Goal: Task Accomplishment & Management: Complete application form

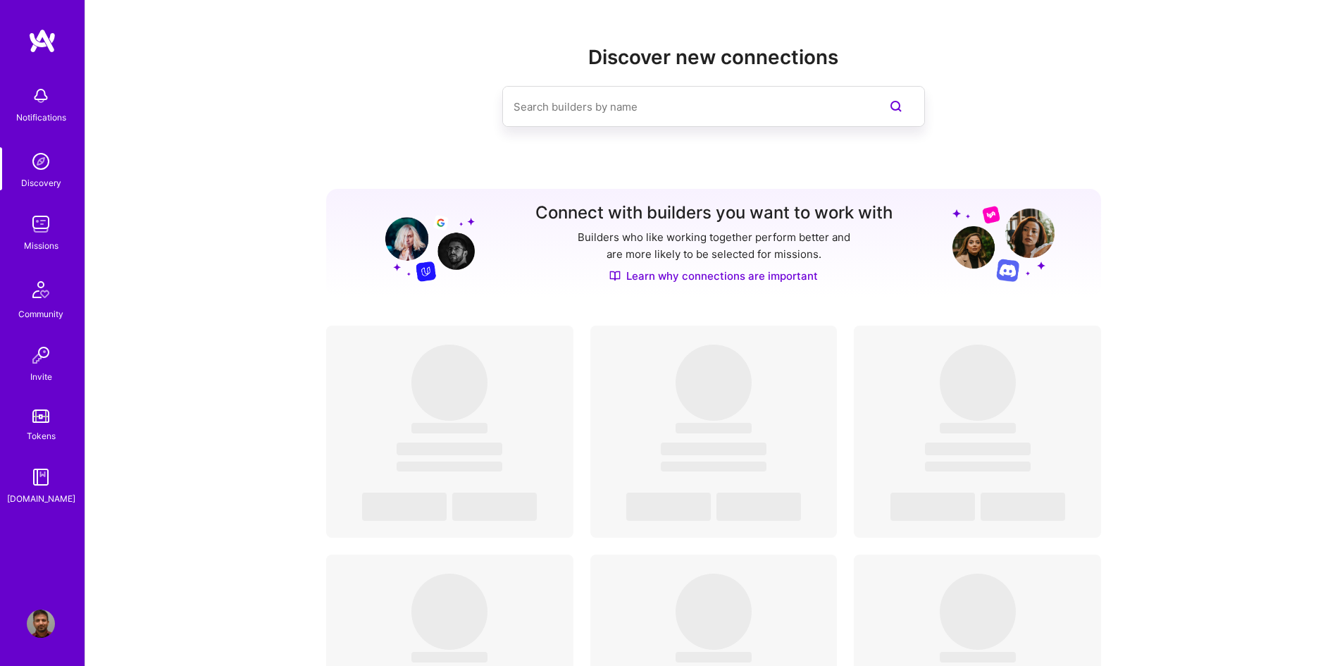
click at [43, 234] on img at bounding box center [41, 224] width 28 height 28
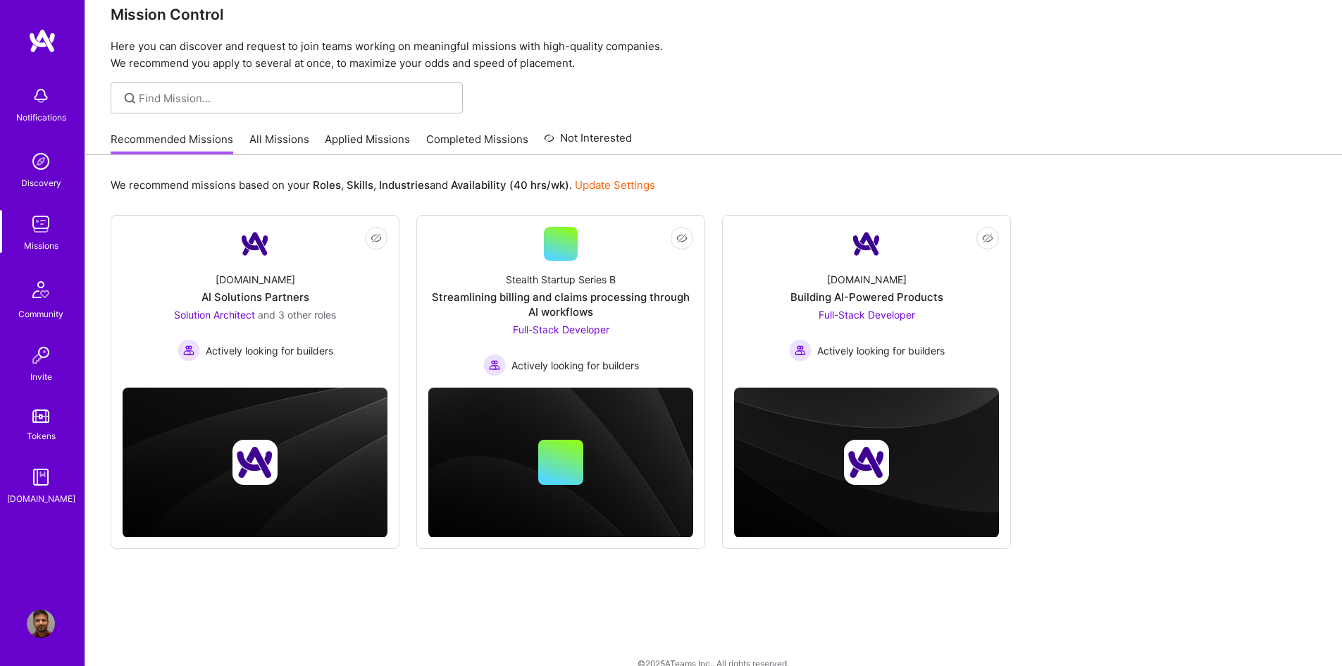
scroll to position [44, 0]
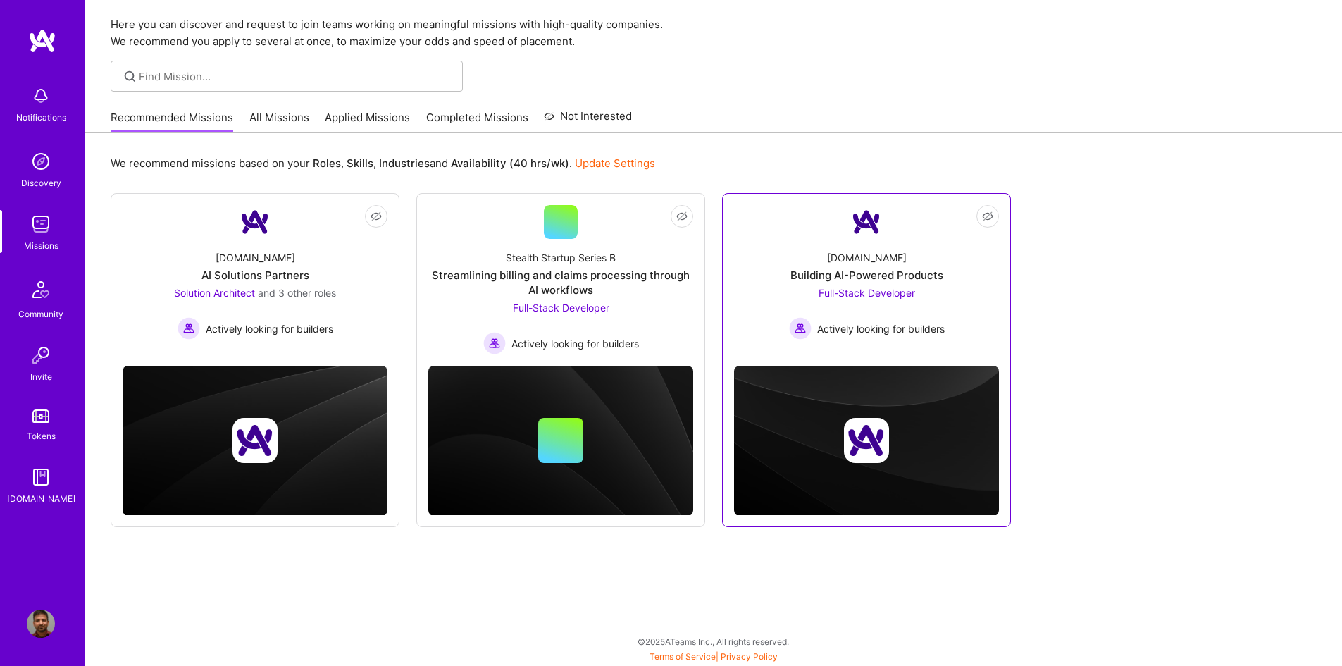
click at [907, 300] on div "Full-Stack Developer Actively looking for builders" at bounding box center [867, 312] width 156 height 54
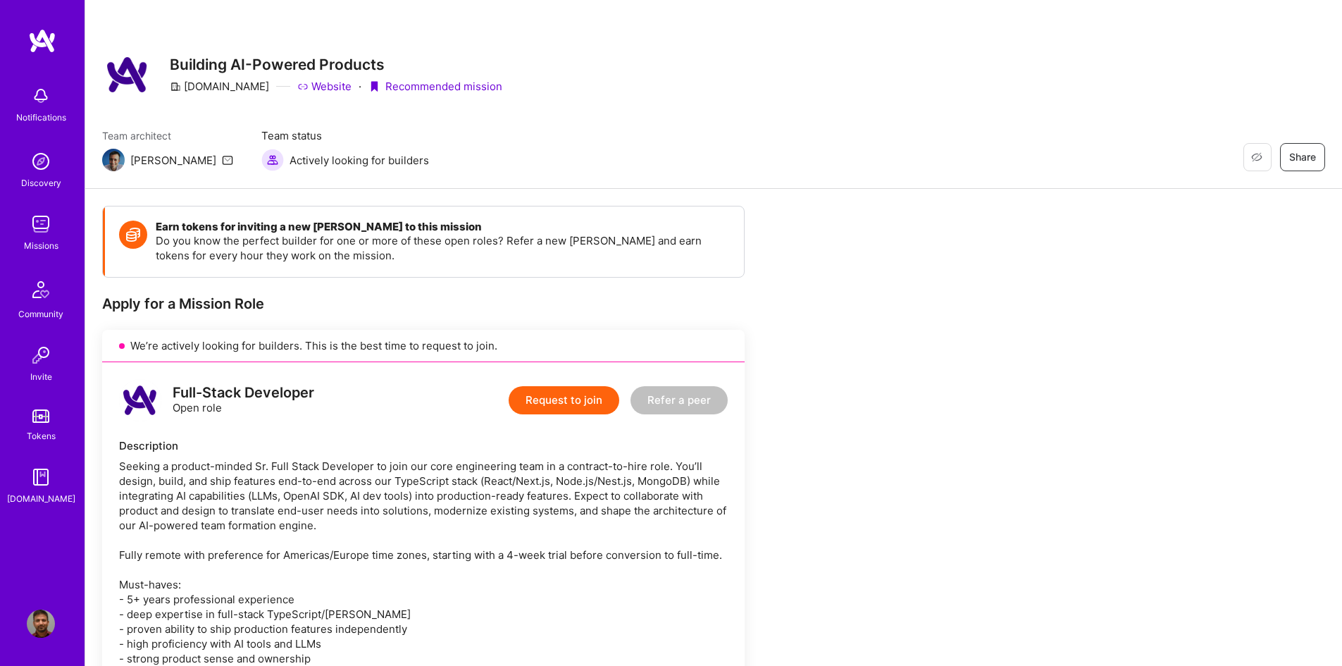
click at [50, 224] on img at bounding box center [41, 224] width 28 height 28
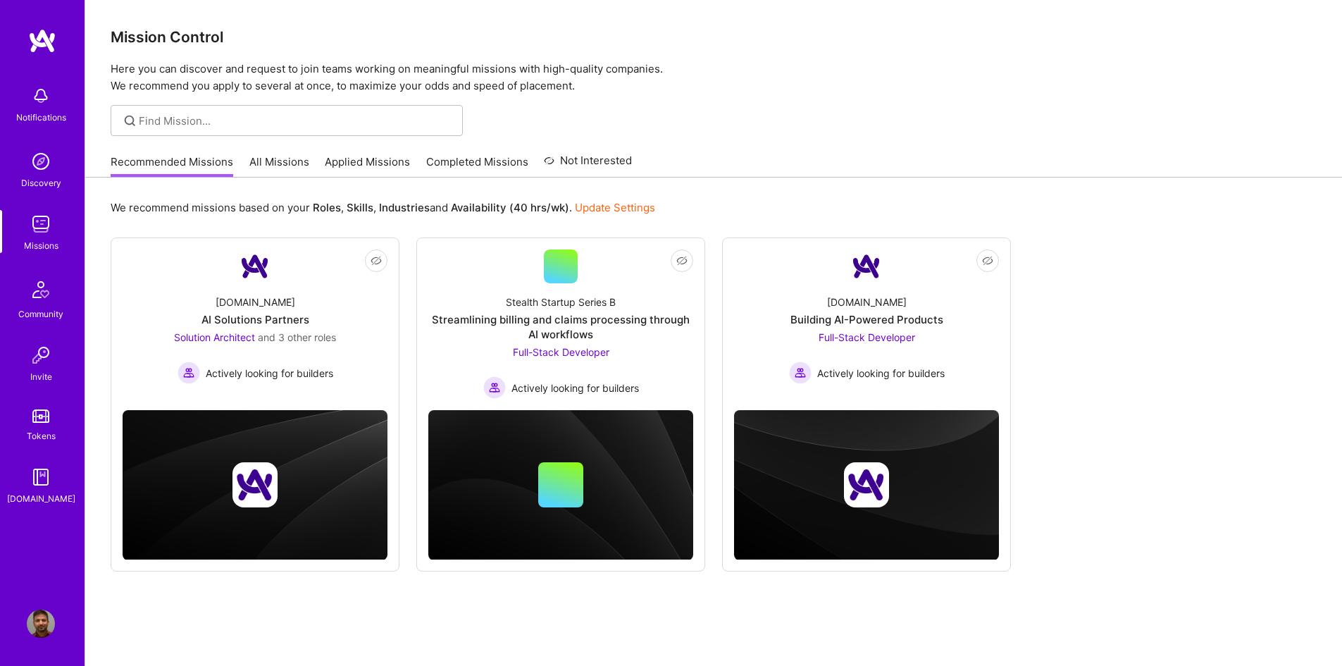
click at [281, 167] on link "All Missions" at bounding box center [279, 165] width 60 height 23
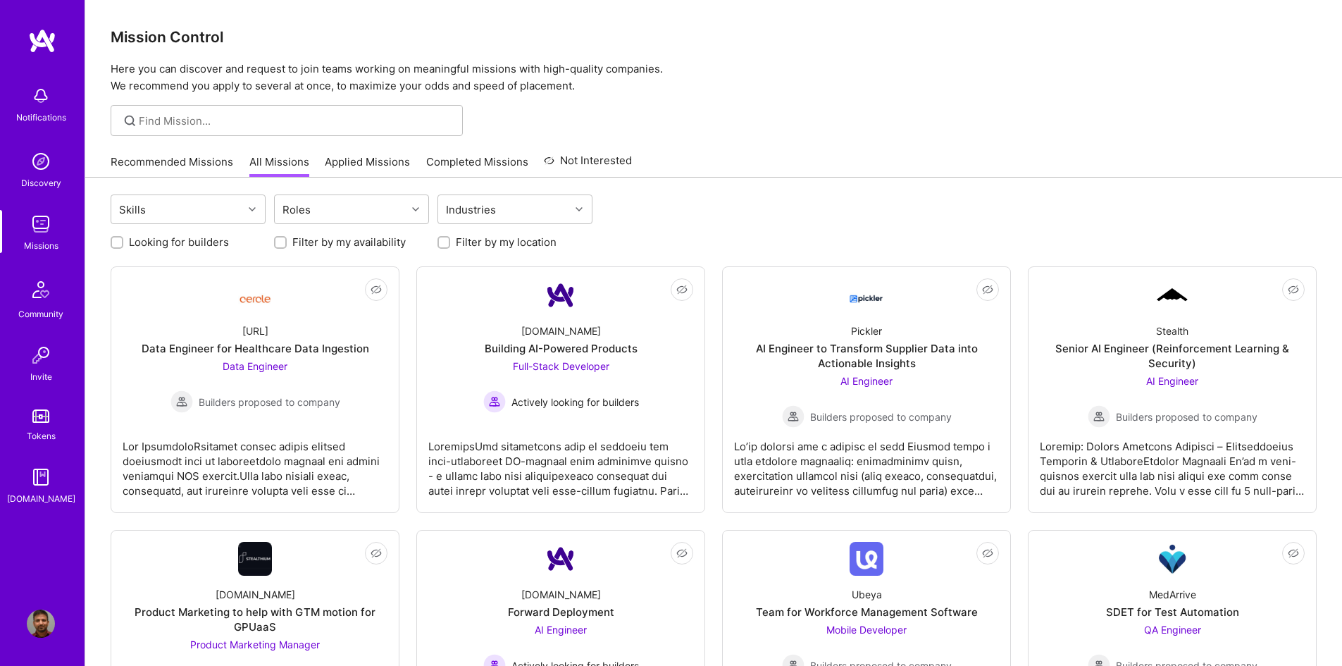
click at [361, 164] on link "Applied Missions" at bounding box center [367, 165] width 85 height 23
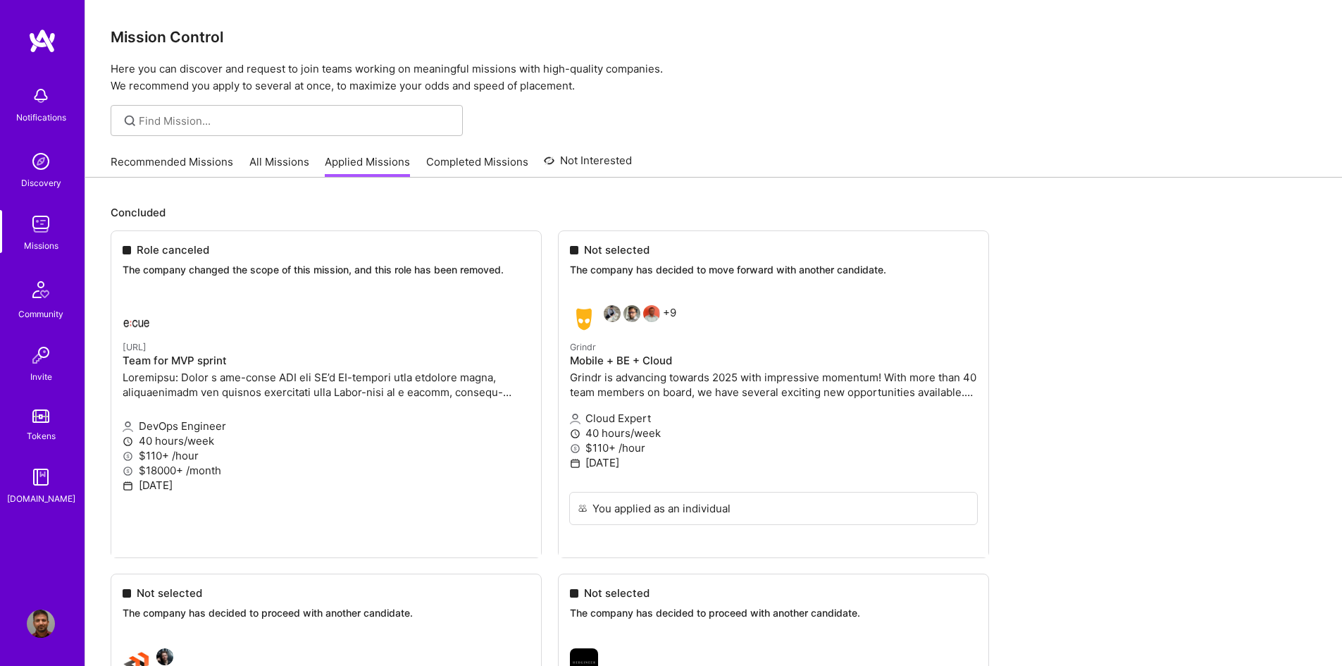
click at [274, 165] on link "All Missions" at bounding box center [279, 165] width 60 height 23
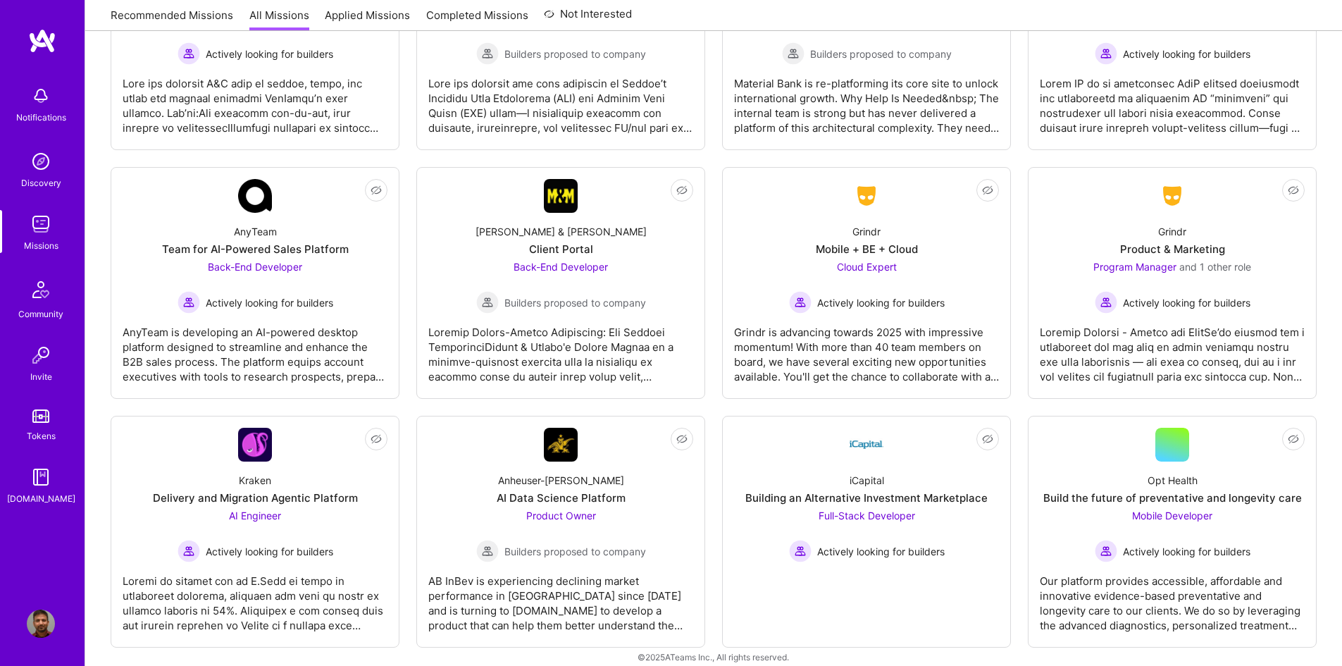
scroll to position [2735, 0]
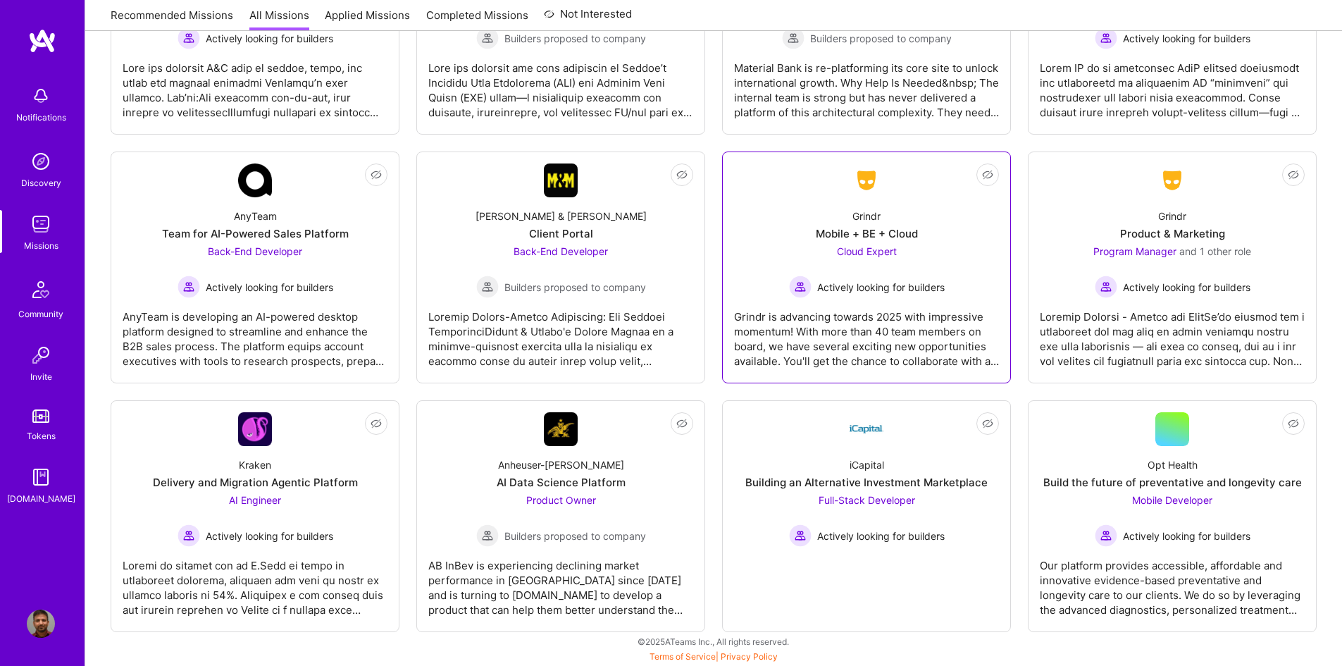
click at [891, 276] on div "Actively looking for builders" at bounding box center [867, 286] width 156 height 23
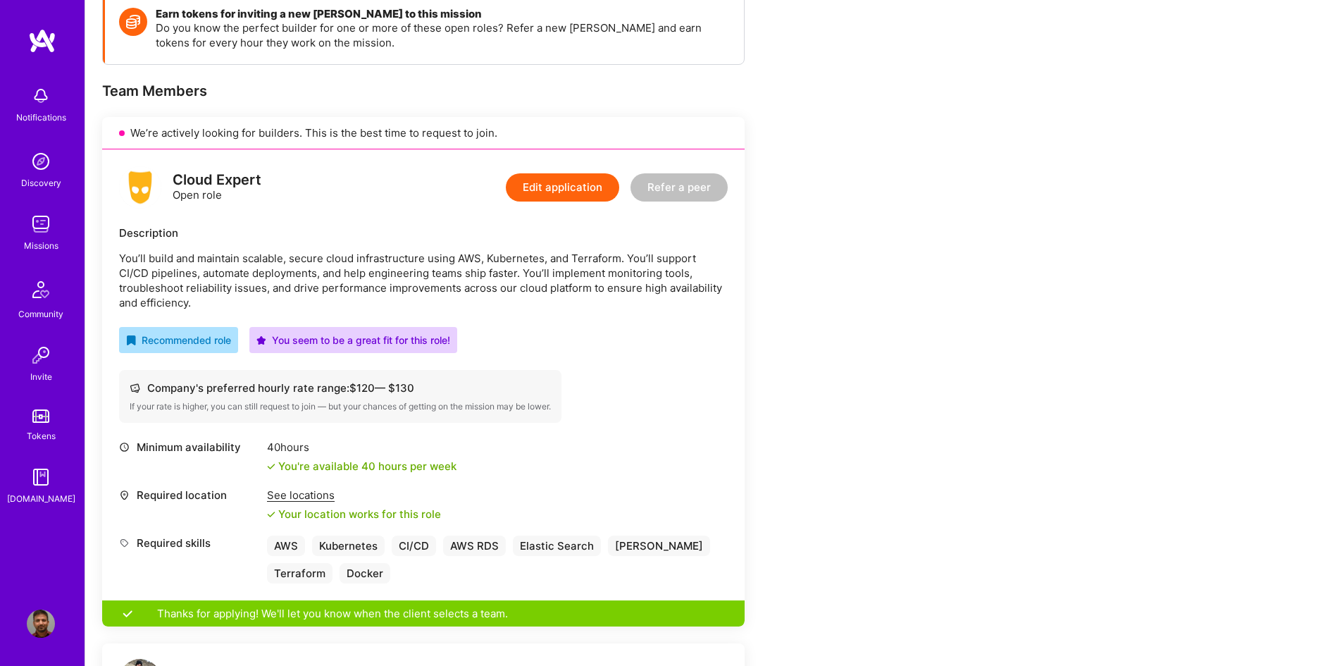
scroll to position [211, 0]
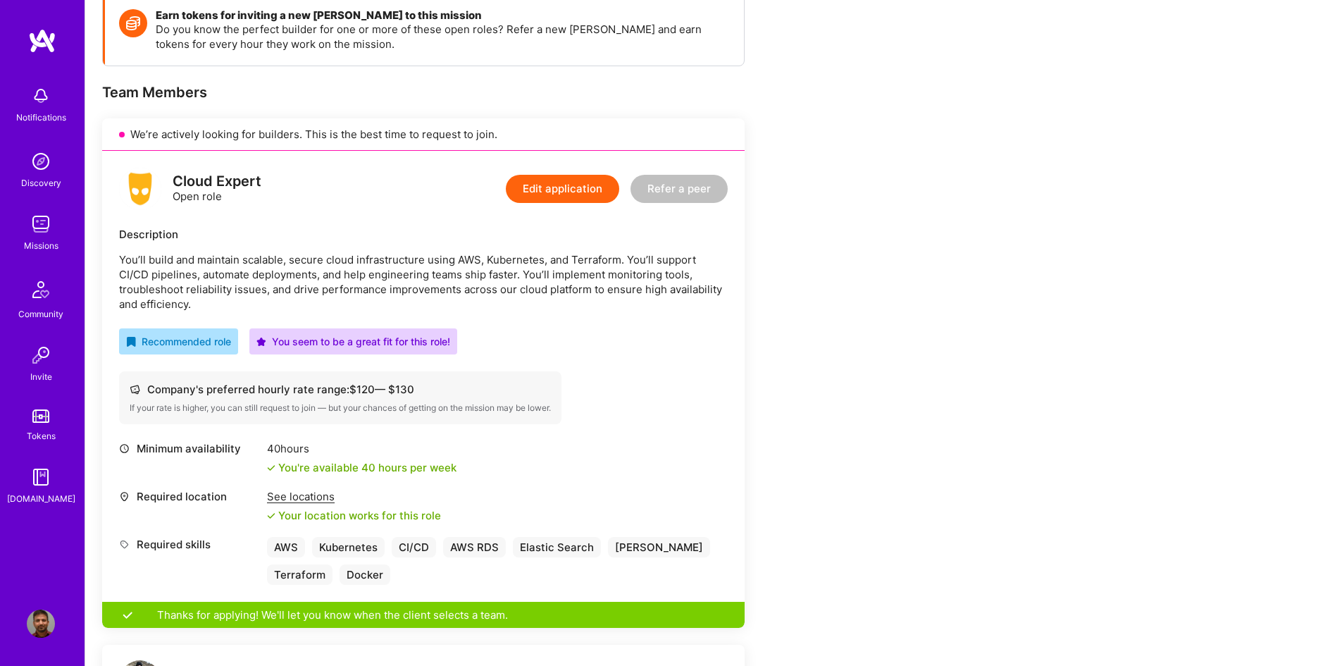
click at [567, 193] on button "Edit application" at bounding box center [562, 189] width 113 height 28
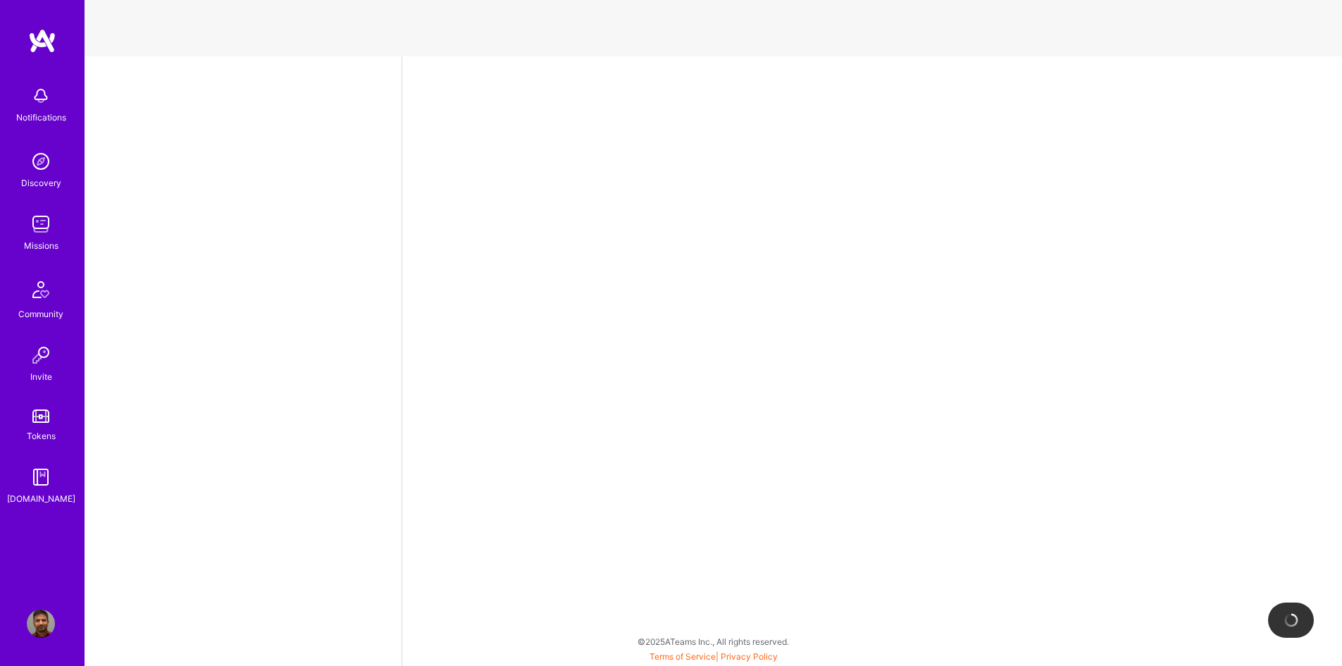
select select "CA"
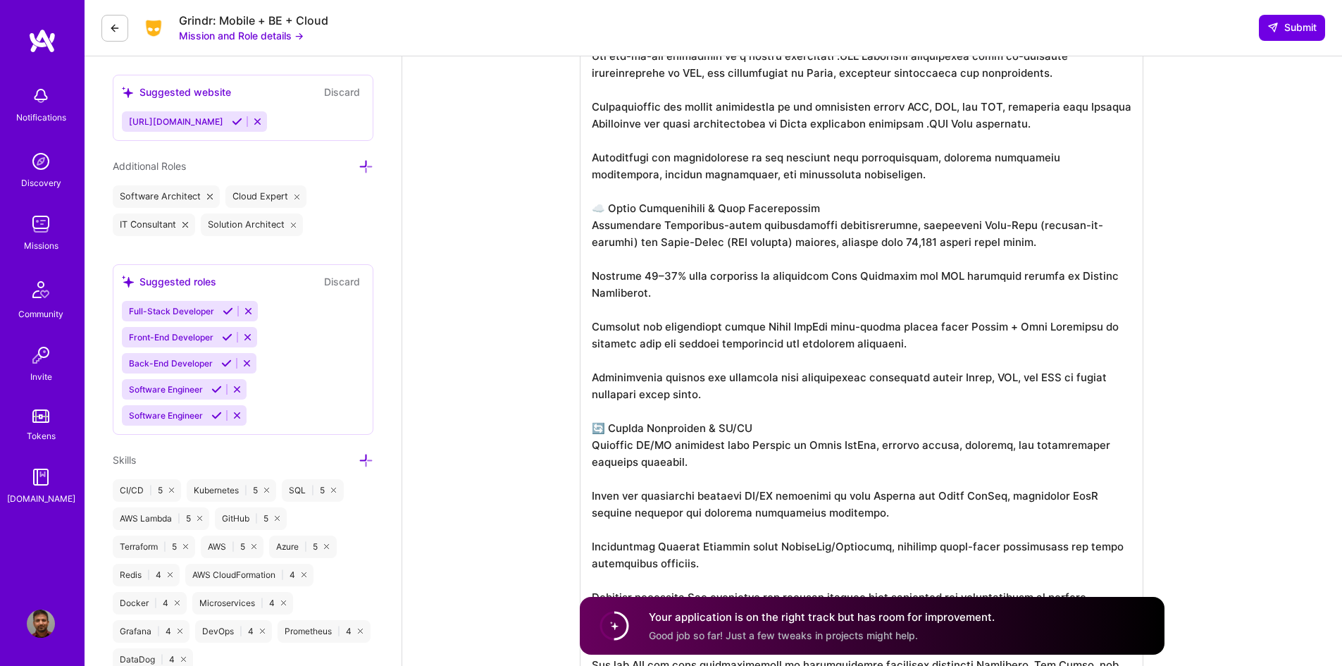
scroll to position [634, 0]
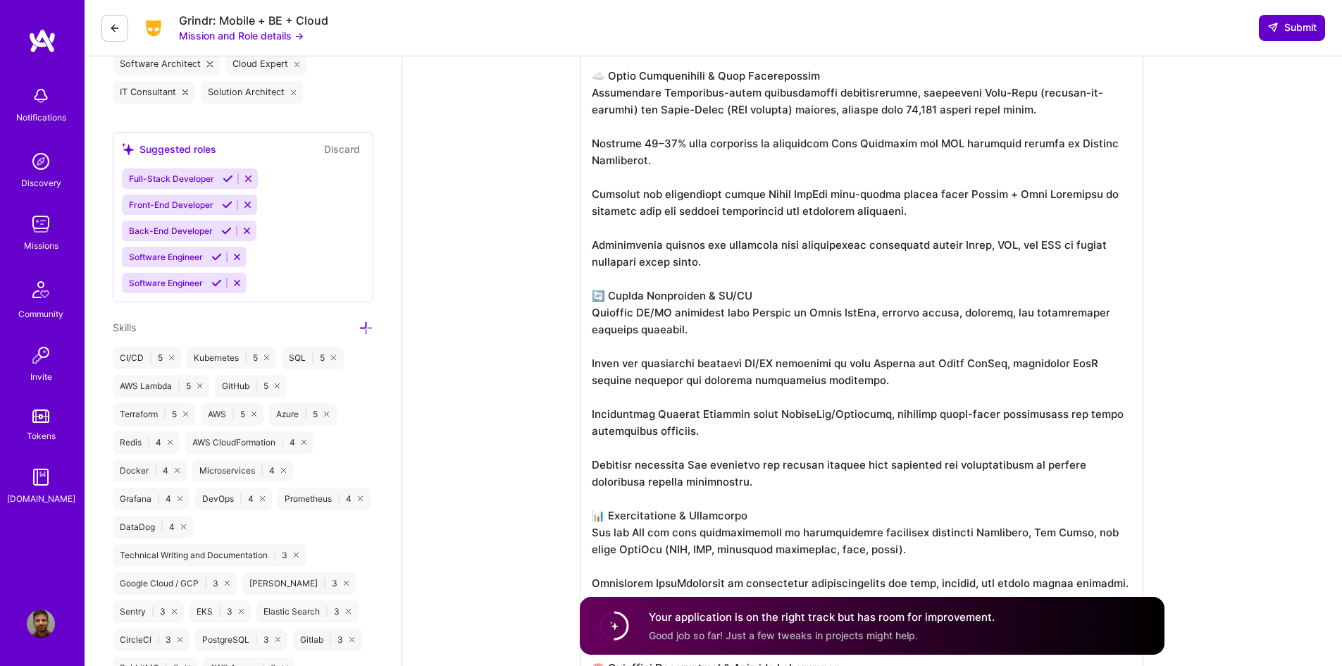
click at [1306, 25] on span "Submit" at bounding box center [1291, 27] width 49 height 14
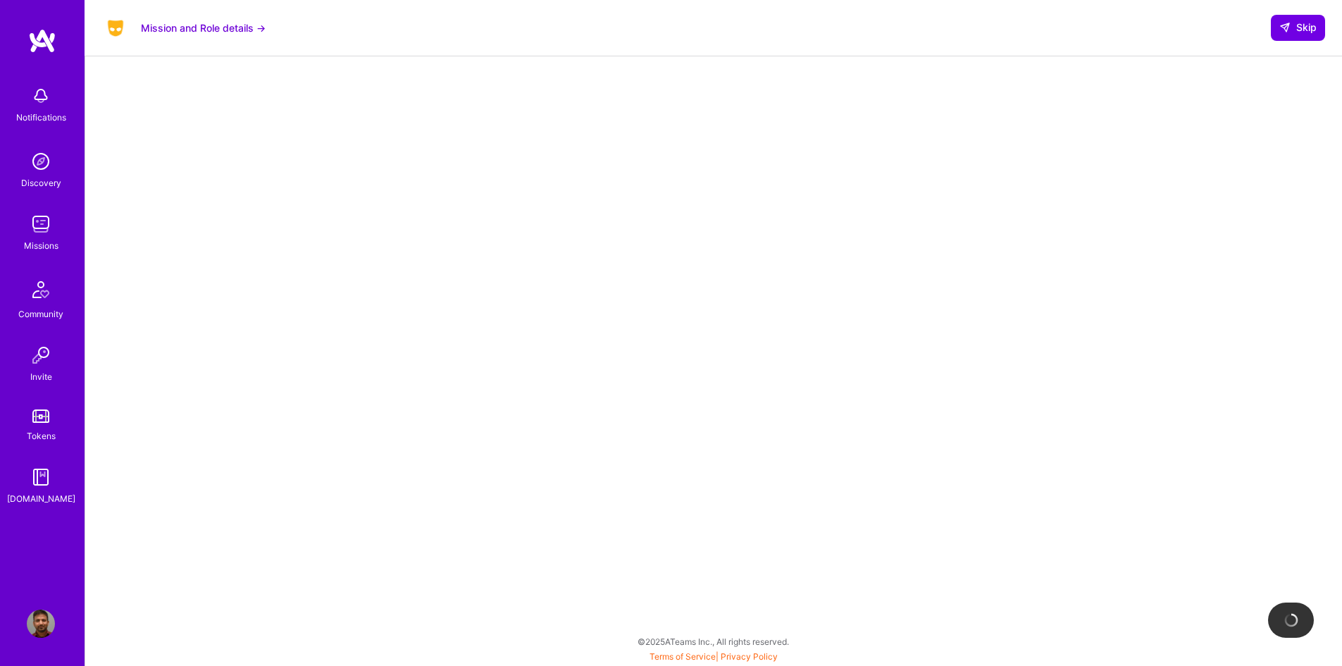
scroll to position [127, 0]
select select "CA"
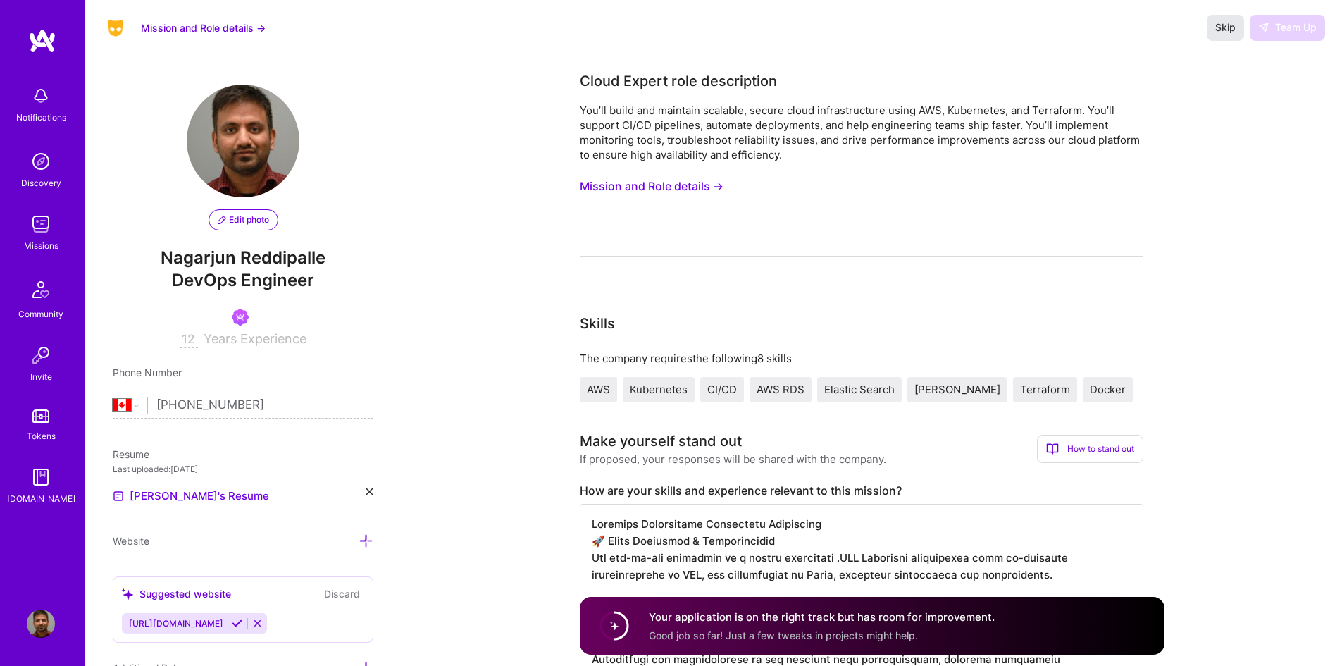
click at [1229, 24] on span "Skip" at bounding box center [1225, 27] width 20 height 14
click at [1218, 35] on button "Skip" at bounding box center [1225, 27] width 37 height 25
click at [1218, 25] on span "Skip" at bounding box center [1225, 27] width 20 height 14
click at [38, 243] on div "Missions" at bounding box center [41, 245] width 35 height 15
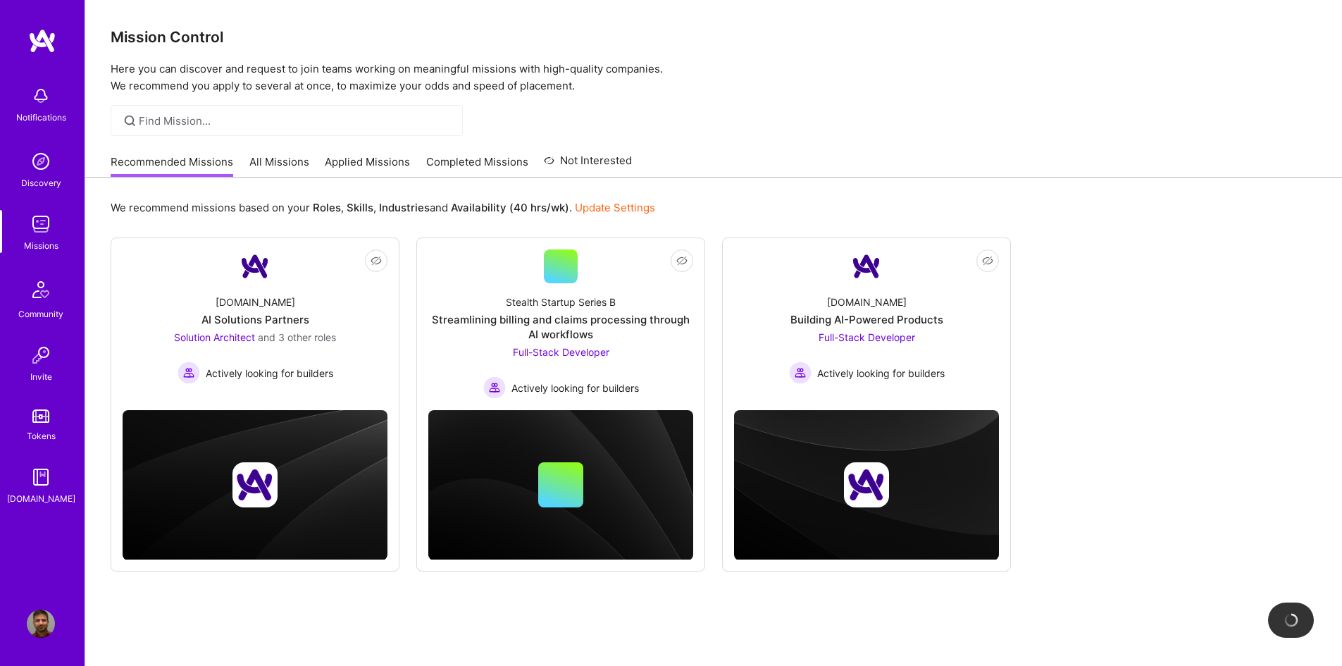
click at [379, 158] on link "Applied Missions" at bounding box center [367, 165] width 85 height 23
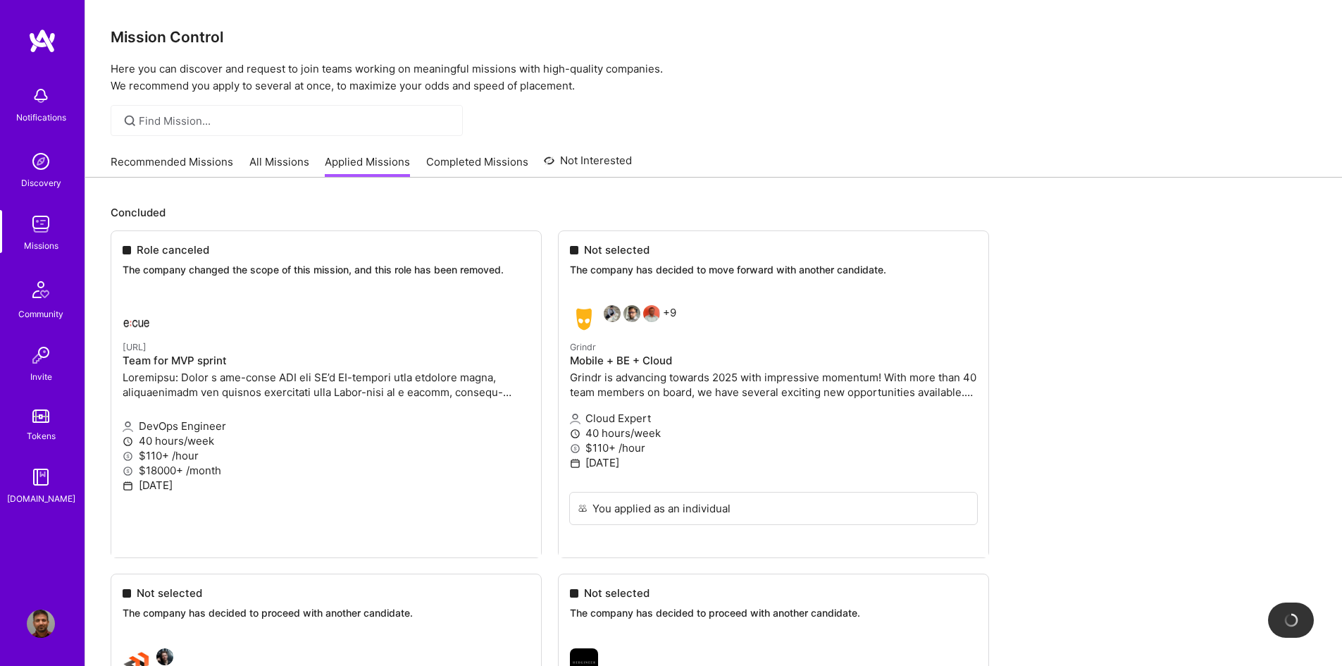
click at [38, 173] on img at bounding box center [41, 161] width 28 height 28
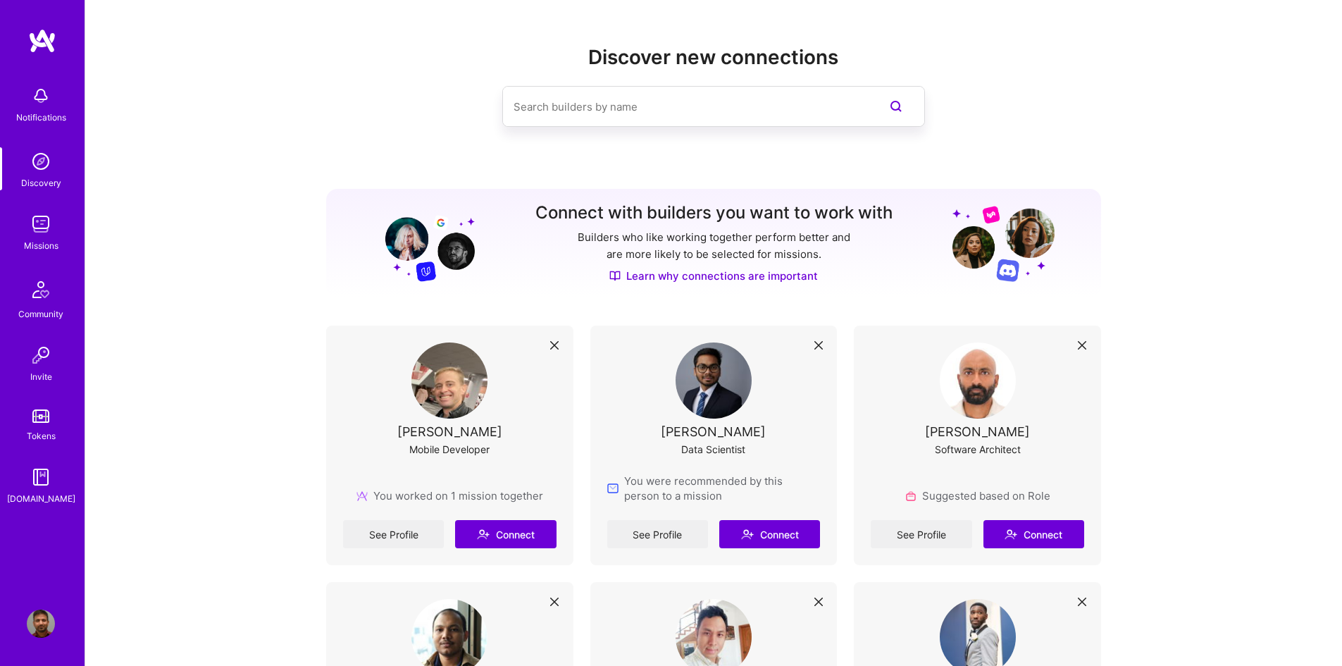
click at [46, 235] on img at bounding box center [41, 224] width 28 height 28
